Goal: Transaction & Acquisition: Book appointment/travel/reservation

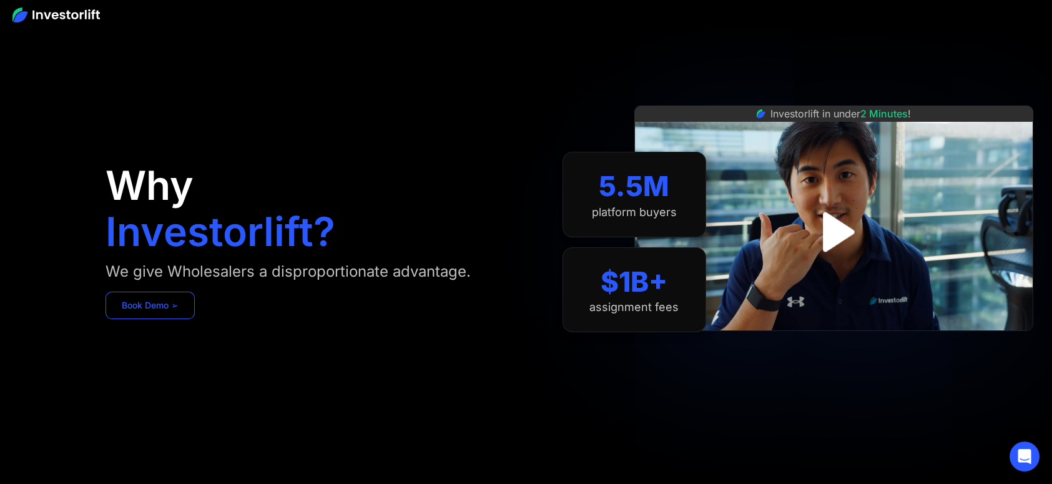
click at [139, 305] on link "Book Demo ➢" at bounding box center [149, 305] width 89 height 27
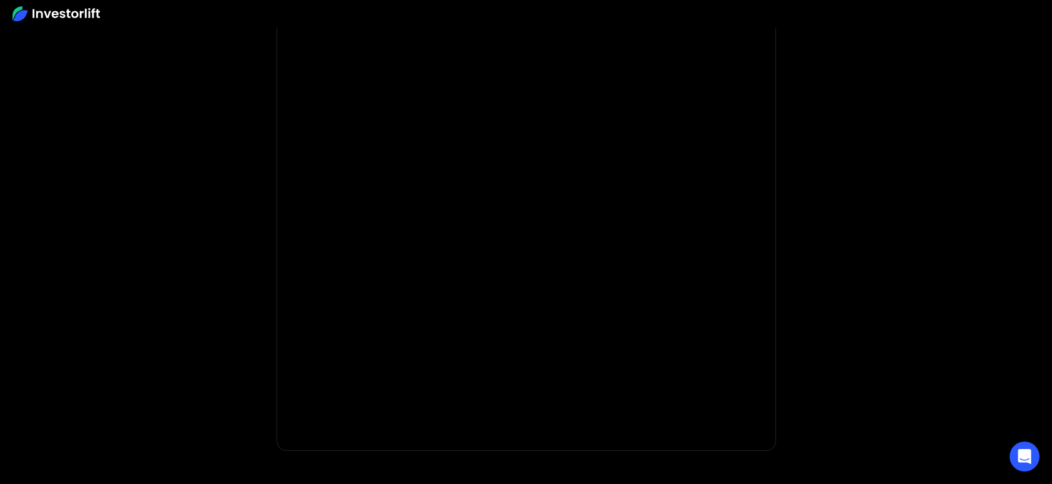
scroll to position [187, 0]
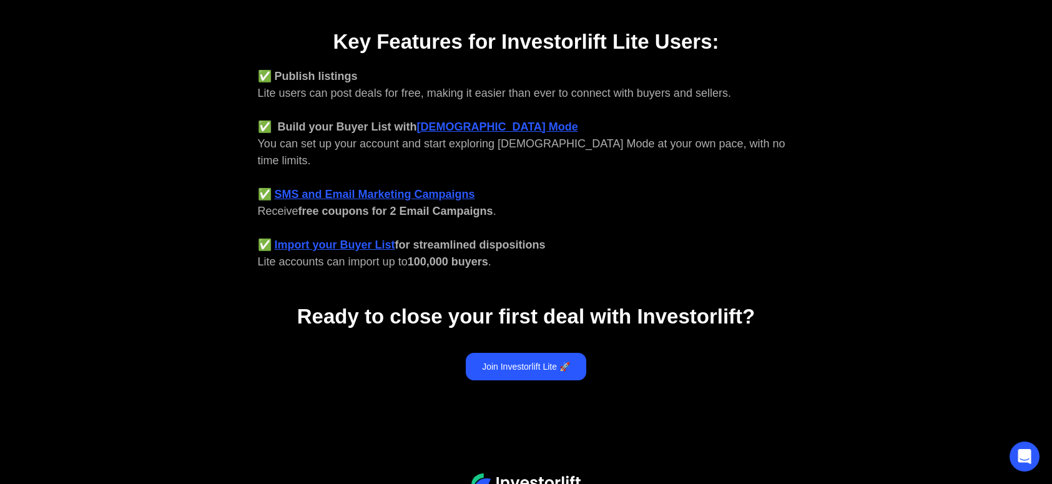
scroll to position [552, 0]
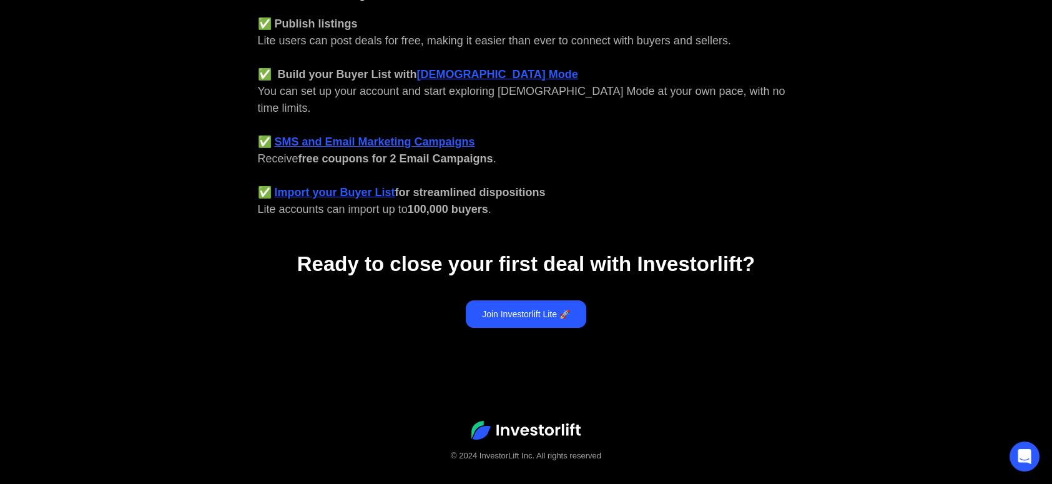
click at [529, 421] on img at bounding box center [525, 430] width 109 height 19
click at [494, 421] on img at bounding box center [525, 430] width 109 height 19
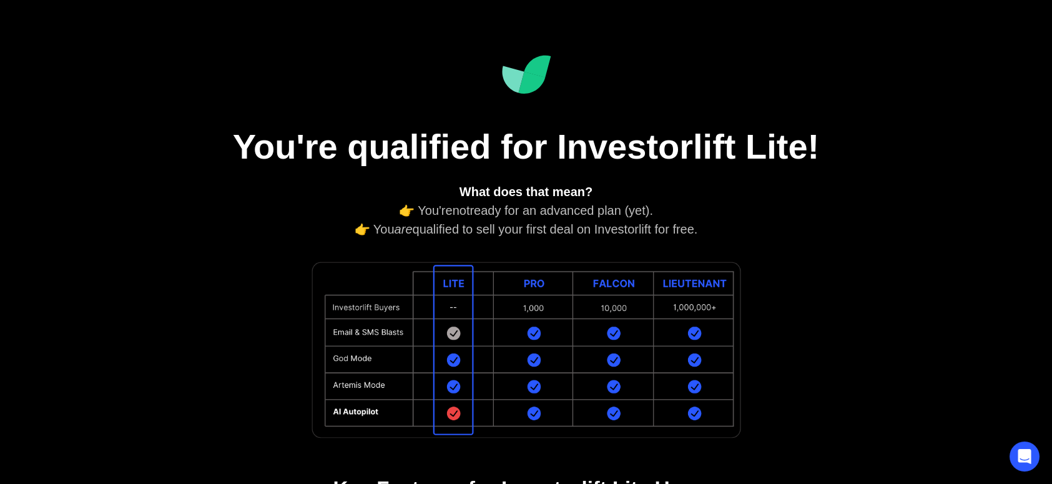
scroll to position [0, 0]
